Goal: Information Seeking & Learning: Learn about a topic

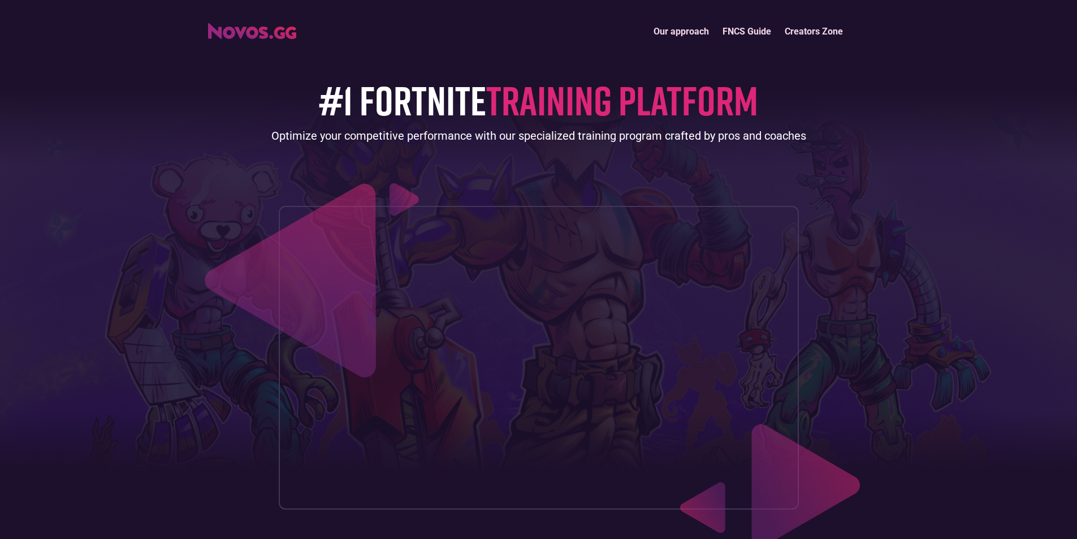
click at [268, 32] on img "home" at bounding box center [252, 31] width 88 height 16
click at [751, 34] on link "FNCS Guide" at bounding box center [746, 31] width 62 height 24
click at [691, 33] on link "Our approach" at bounding box center [681, 31] width 69 height 24
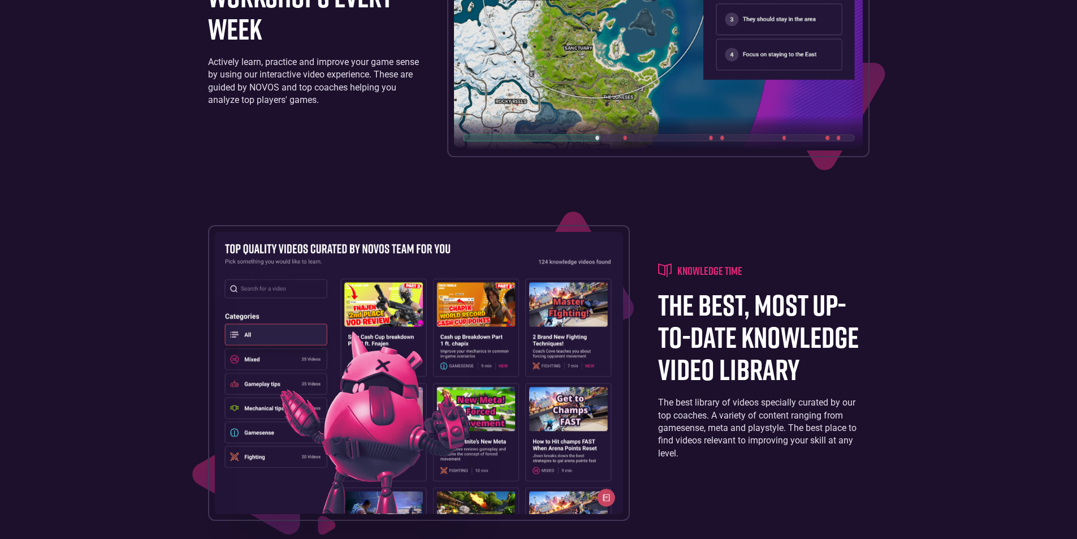
scroll to position [2107, 0]
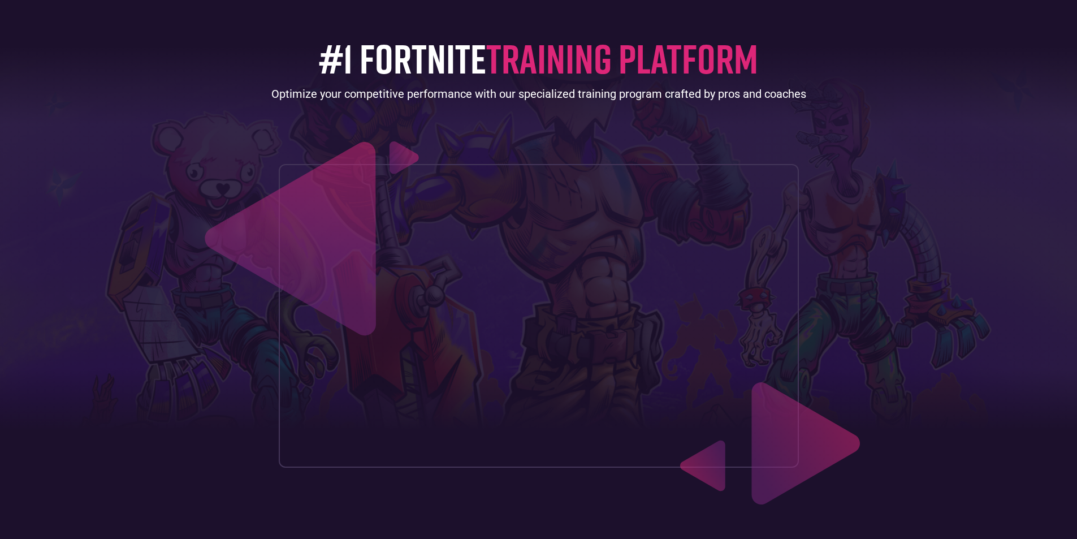
scroll to position [226, 0]
